Goal: Find specific page/section: Find specific page/section

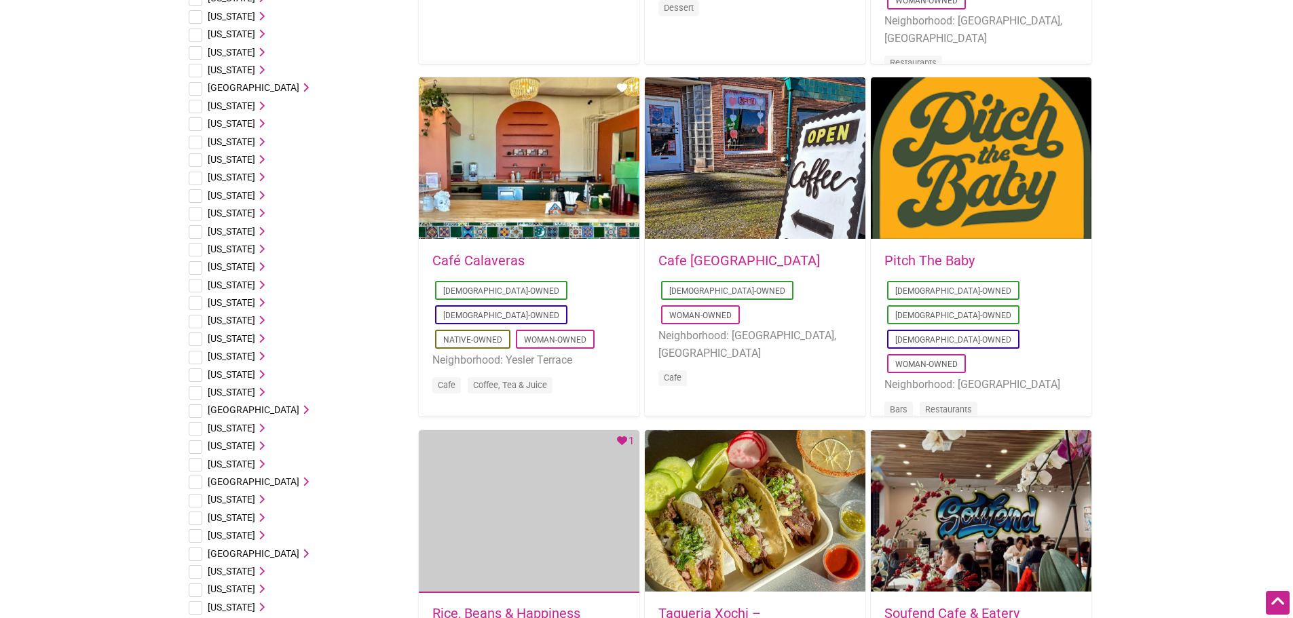
scroll to position [475, 0]
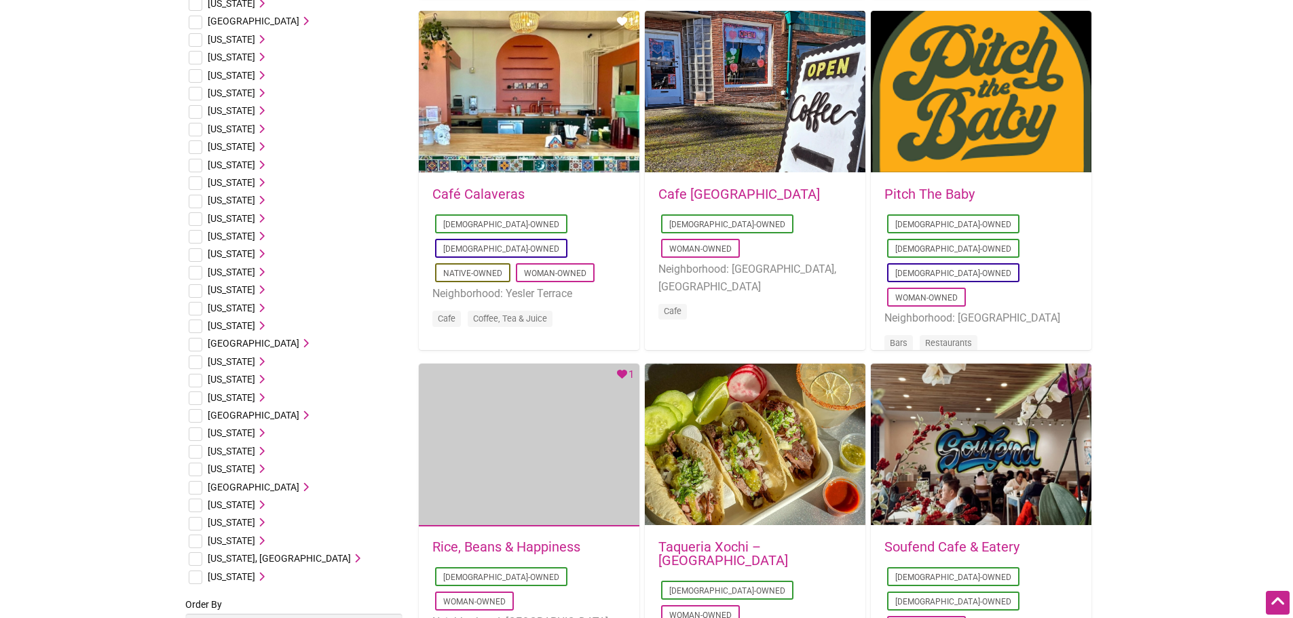
click at [199, 541] on input "checkbox" at bounding box center [196, 542] width 14 height 14
checkbox input "true"
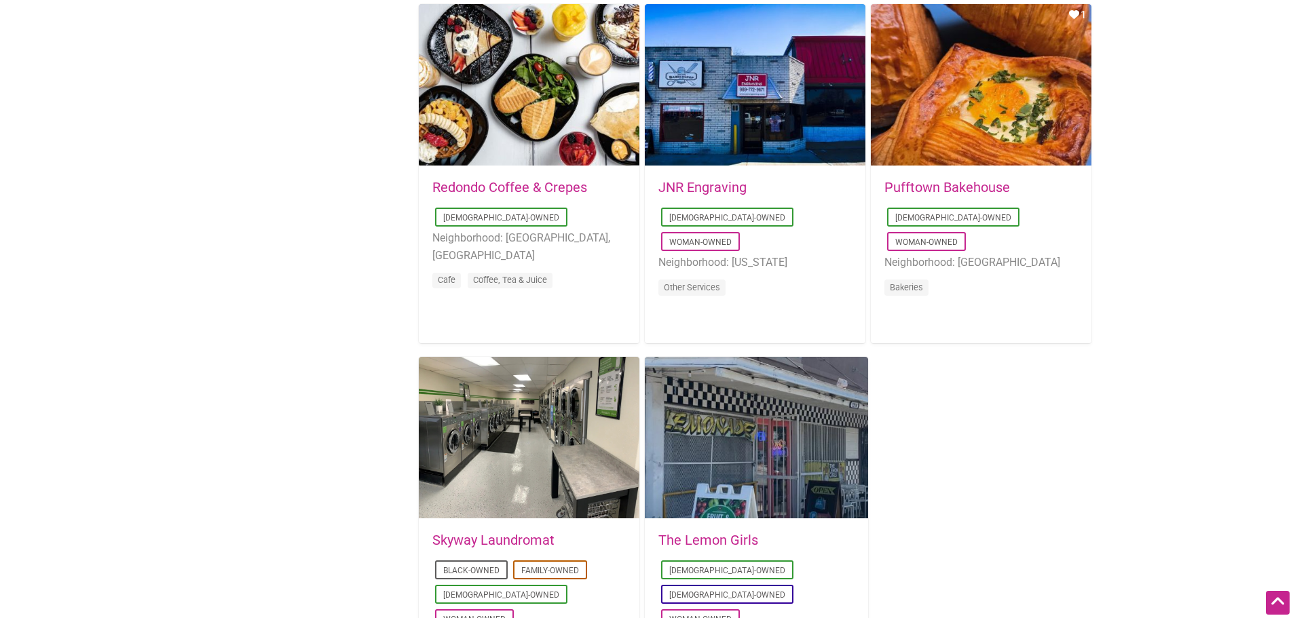
scroll to position [2104, 0]
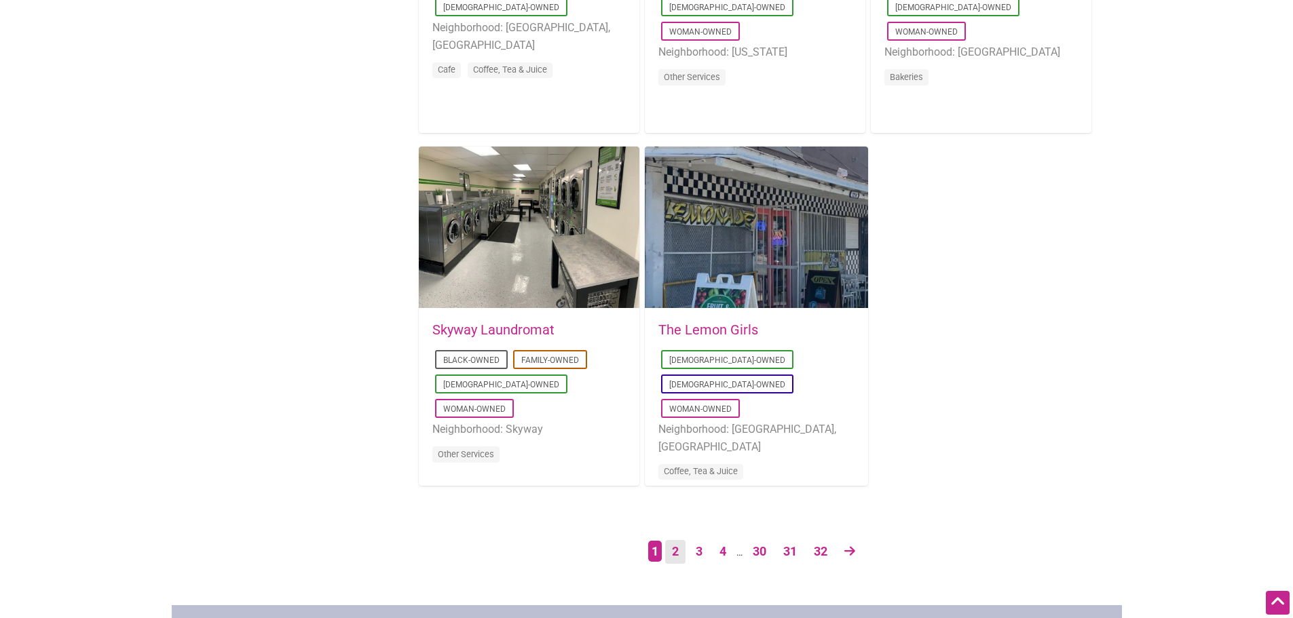
click at [674, 557] on link "2" at bounding box center [675, 552] width 20 height 24
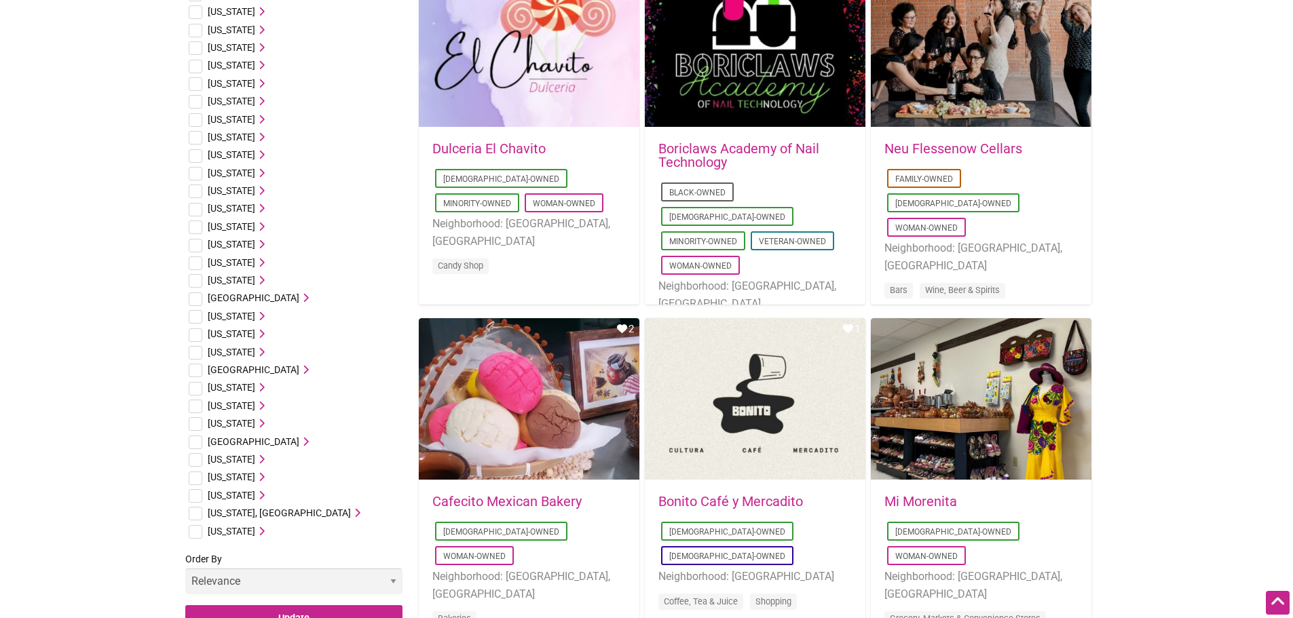
scroll to position [611, 0]
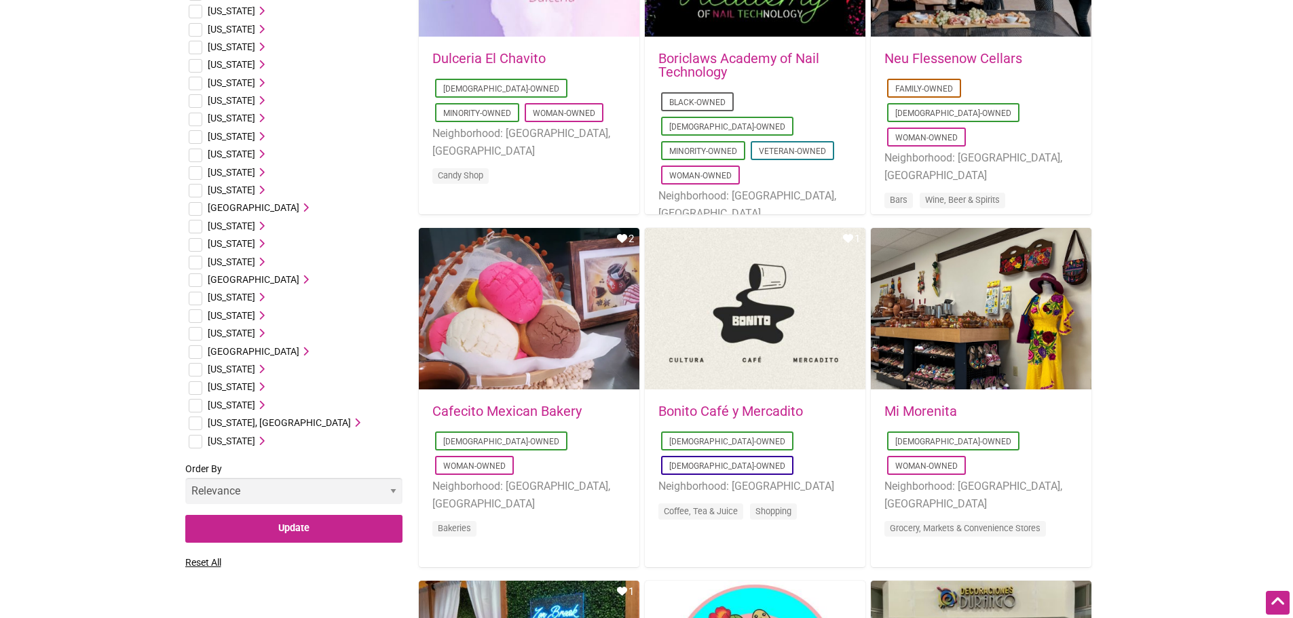
click at [192, 404] on input "checkbox" at bounding box center [196, 406] width 14 height 14
checkbox input "true"
click at [250, 527] on input "Update" at bounding box center [293, 529] width 217 height 28
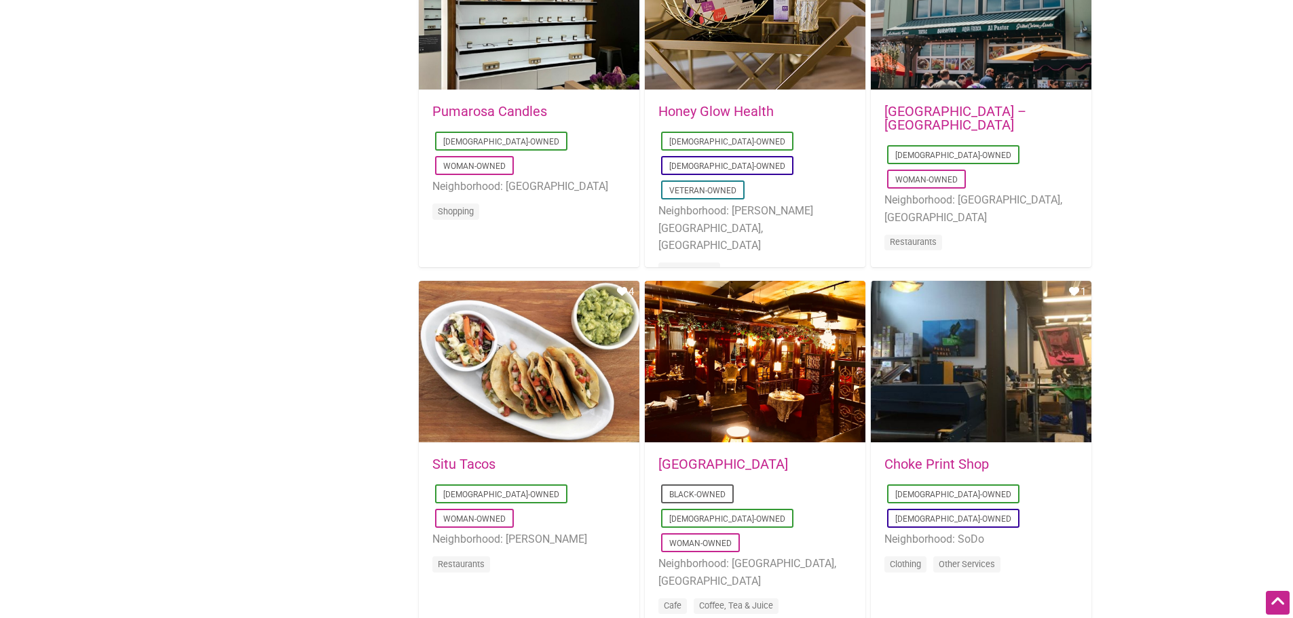
scroll to position [1426, 0]
